Goal: Check status

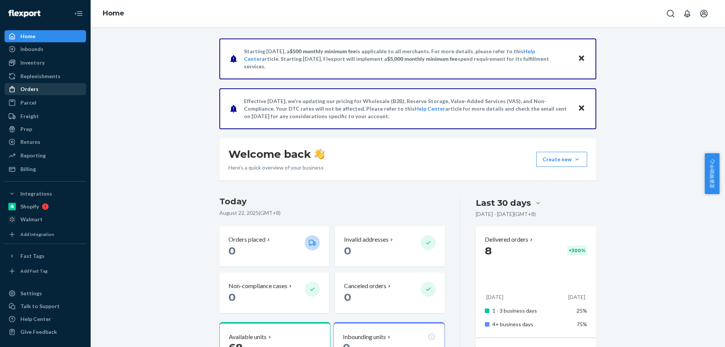
click at [43, 88] on div "Orders" at bounding box center [45, 89] width 80 height 11
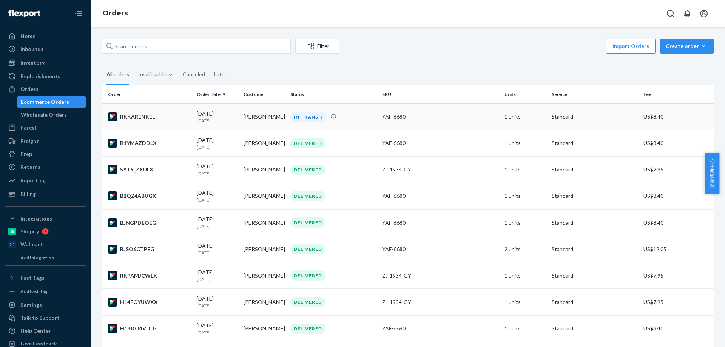
click at [156, 119] on div "RKKARENKEL" at bounding box center [149, 116] width 83 height 9
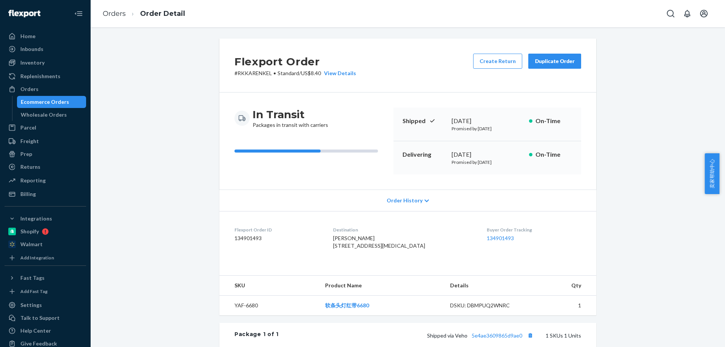
click at [425, 199] on div "Order History" at bounding box center [407, 200] width 377 height 22
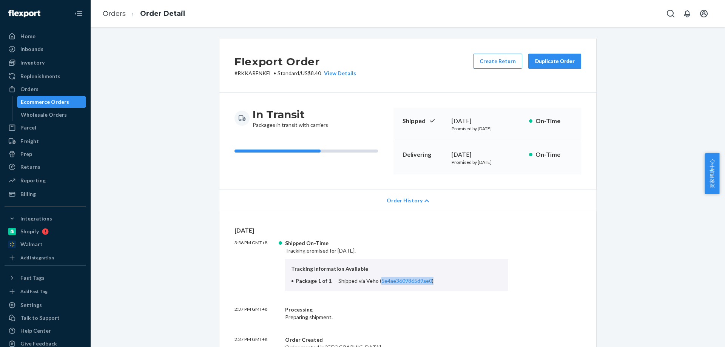
drag, startPoint x: 430, startPoint y: 280, endPoint x: 375, endPoint y: 284, distance: 55.2
click at [375, 284] on li "Package 1 of 1 — Shipped via Veho ( 5e4ae3609865d9ae0 )" at bounding box center [396, 281] width 211 height 8
copy span "5e4ae3609865d9ae0 )"
drag, startPoint x: 361, startPoint y: 279, endPoint x: 371, endPoint y: 282, distance: 10.6
click at [371, 282] on span "Shipped via Veho ( 5e4ae3609865d9ae0 )" at bounding box center [385, 280] width 95 height 6
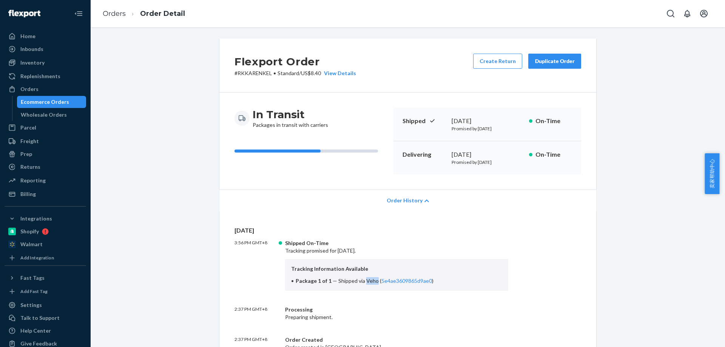
copy span "Veho"
drag, startPoint x: 309, startPoint y: 72, endPoint x: 319, endPoint y: 71, distance: 10.6
click at [319, 71] on p "# RKKARENKEL • Standard / US$8.40 View Details" at bounding box center [295, 73] width 122 height 8
copy p "8.40"
